Goal: Book appointment/travel/reservation

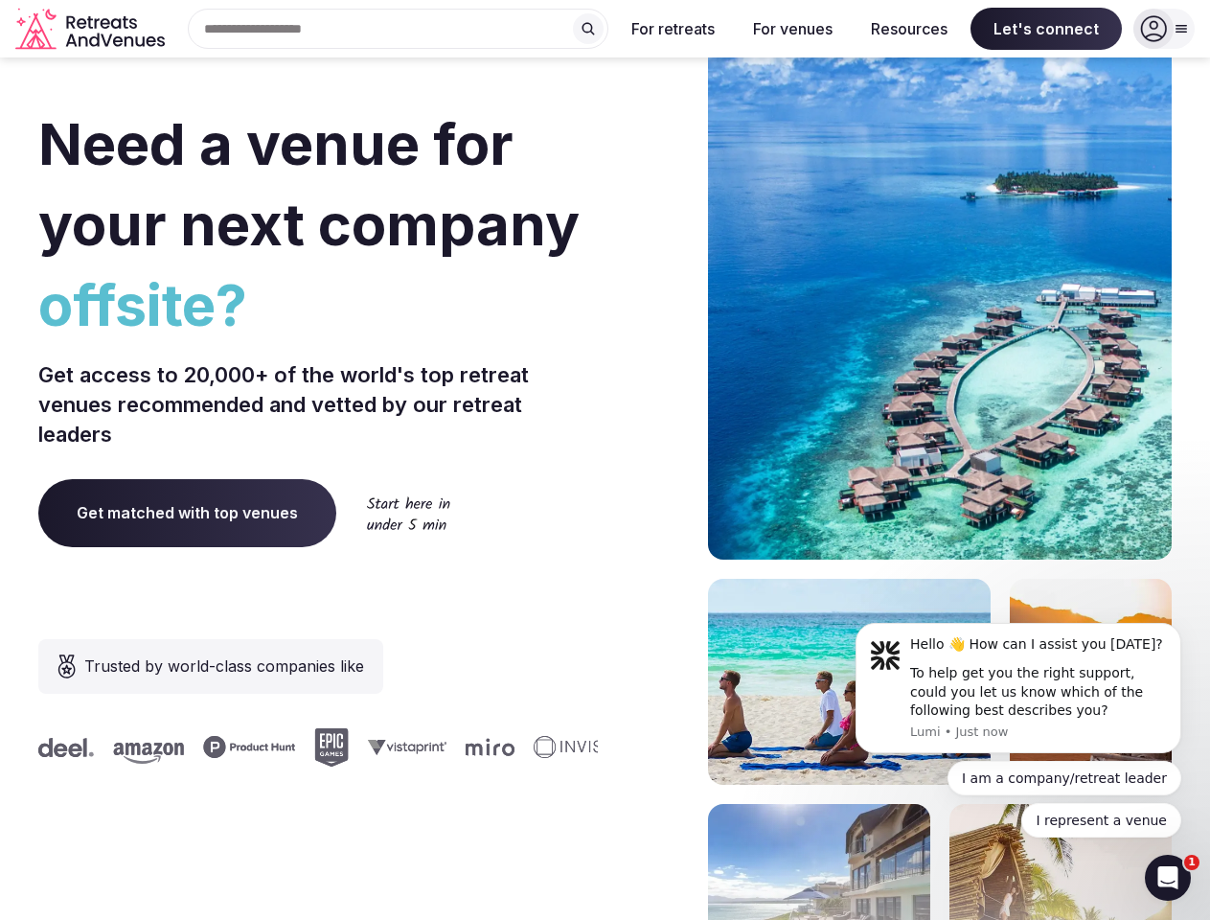
click at [604, 460] on div "Need a venue for your next company offsite? Get access to 20,000+ of the world'…" at bounding box center [604, 573] width 1133 height 1154
click at [399, 29] on div "Search Popular Destinations [GEOGRAPHIC_DATA], [GEOGRAPHIC_DATA] [GEOGRAPHIC_DA…" at bounding box center [390, 29] width 436 height 40
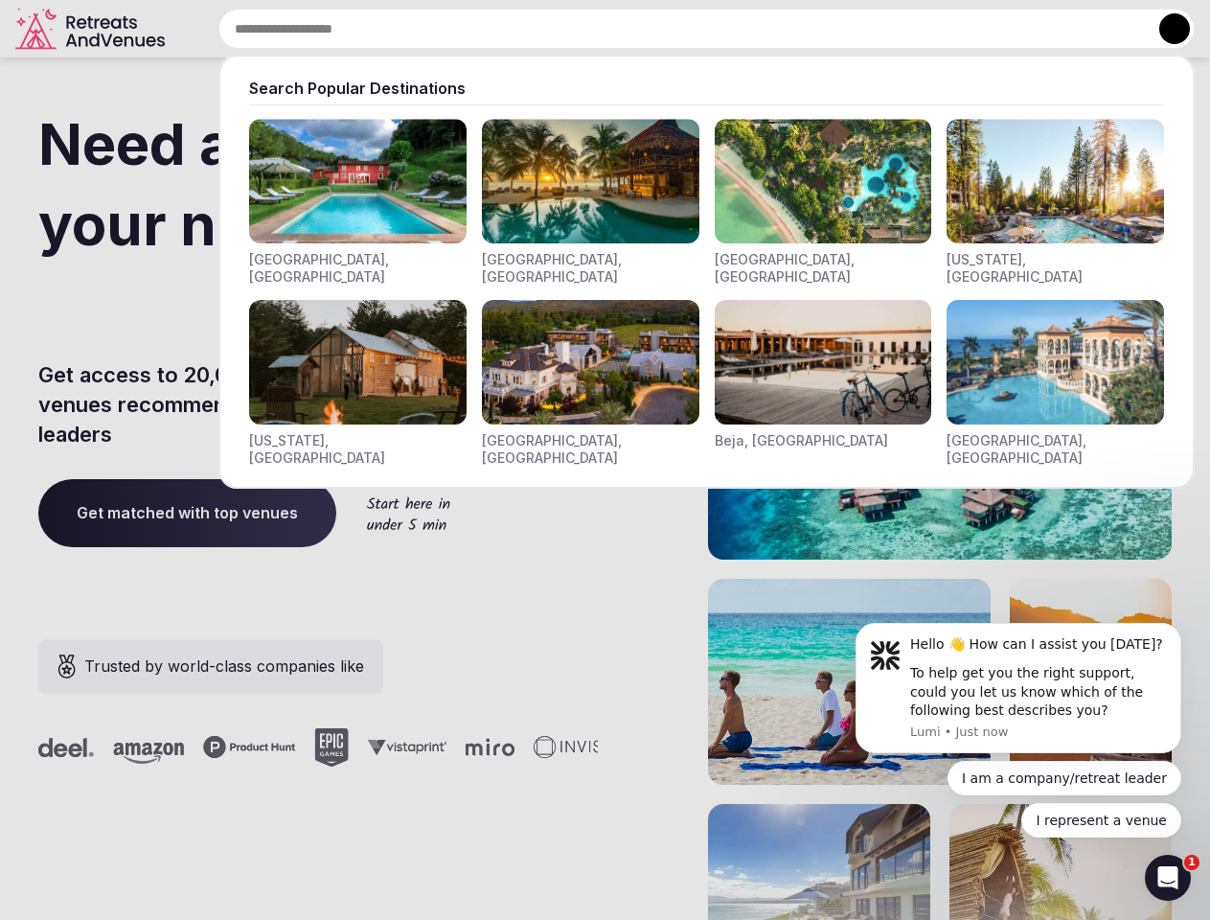
click at [588, 29] on input "text" at bounding box center [706, 29] width 976 height 40
click at [673, 29] on input "text" at bounding box center [706, 29] width 976 height 40
click at [792, 29] on input "text" at bounding box center [706, 29] width 976 height 40
click at [909, 29] on input "text" at bounding box center [706, 29] width 976 height 40
click at [1046, 29] on input "text" at bounding box center [706, 29] width 976 height 40
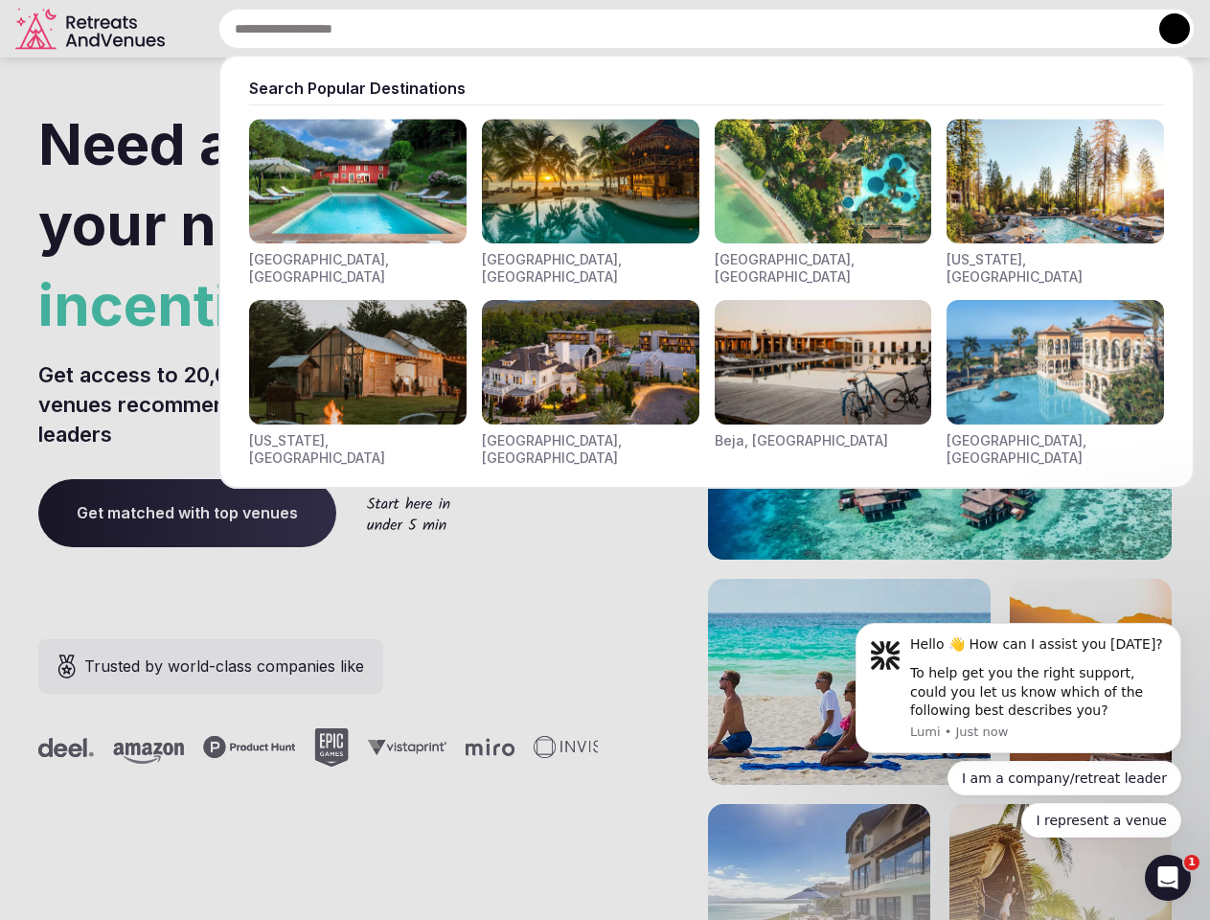
click at [1164, 29] on button at bounding box center [1174, 28] width 31 height 31
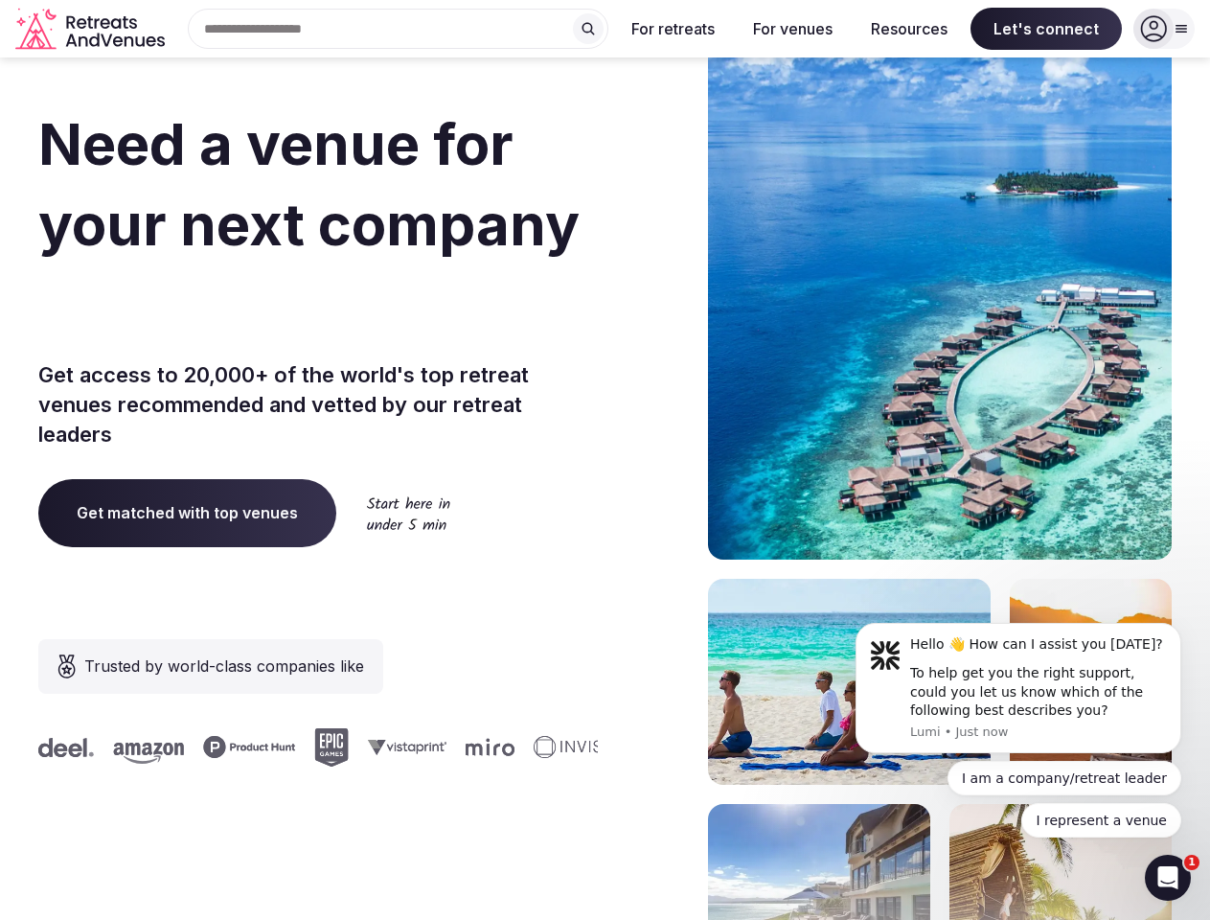
click at [1018, 688] on div "To help get you the right support, could you let us know which of the following…" at bounding box center [1038, 692] width 257 height 57
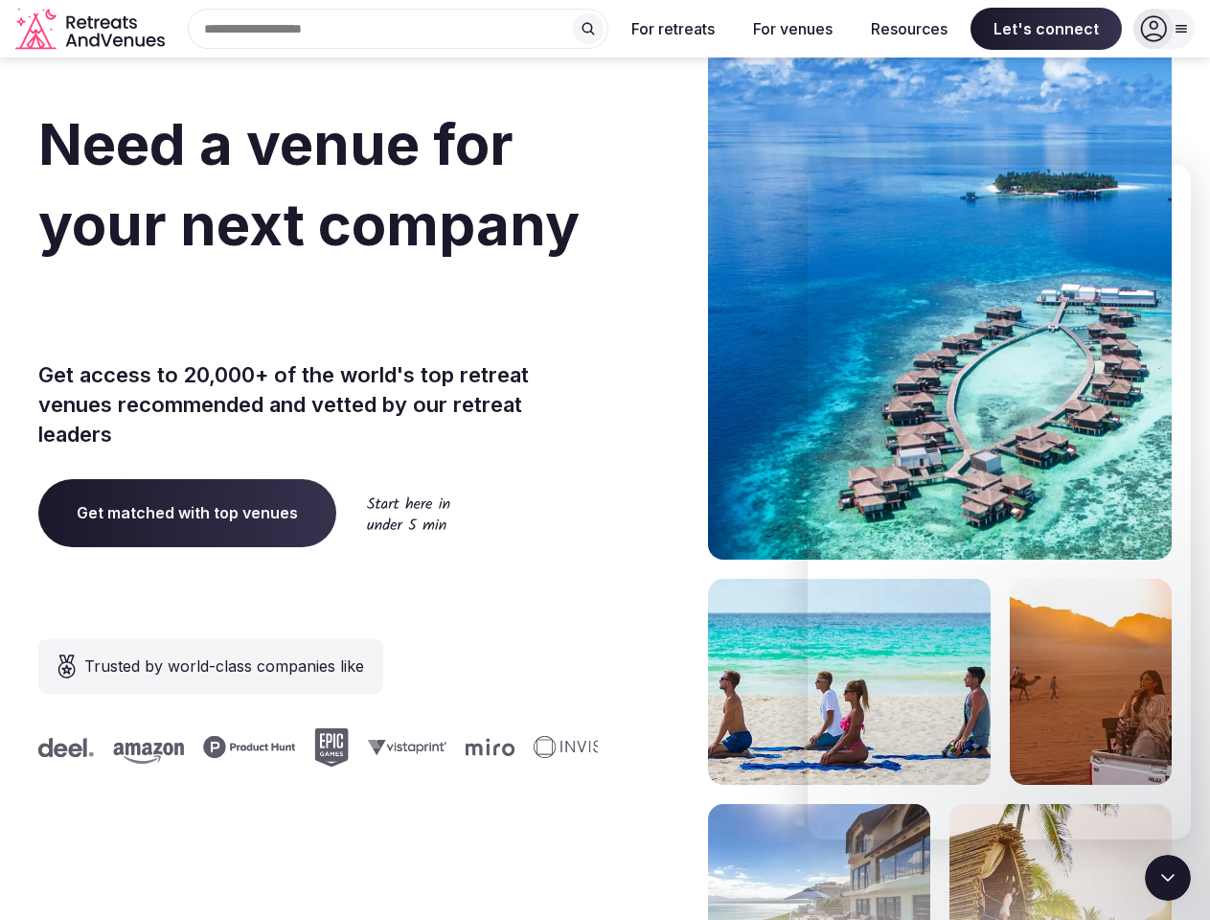
click at [1185, 628] on section "Need a venue for your next company incentive trip? Get access to 20,000+ of the…" at bounding box center [605, 573] width 1210 height 1154
